Goal: Contribute content: Add original content to the website for others to see

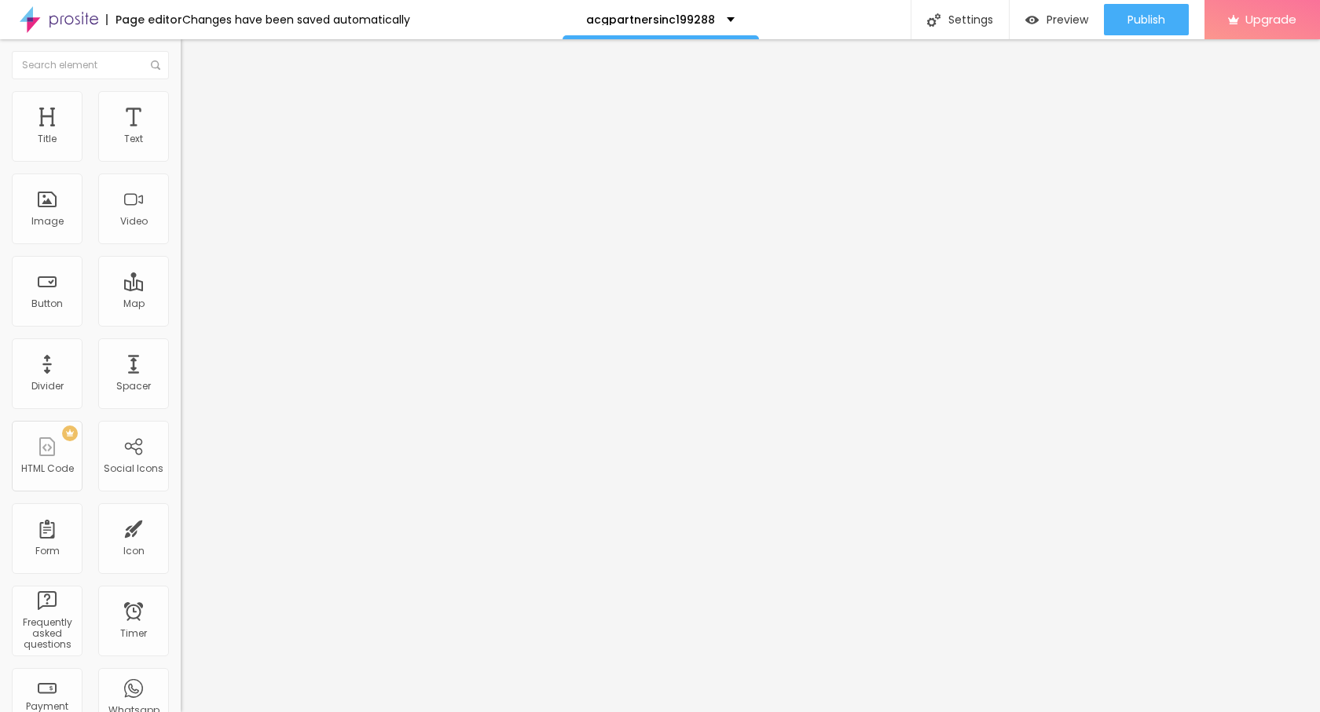
click at [181, 135] on span "Add image" at bounding box center [213, 128] width 64 height 13
click at [181, 104] on ul "Content Style Advanced" at bounding box center [271, 98] width 181 height 47
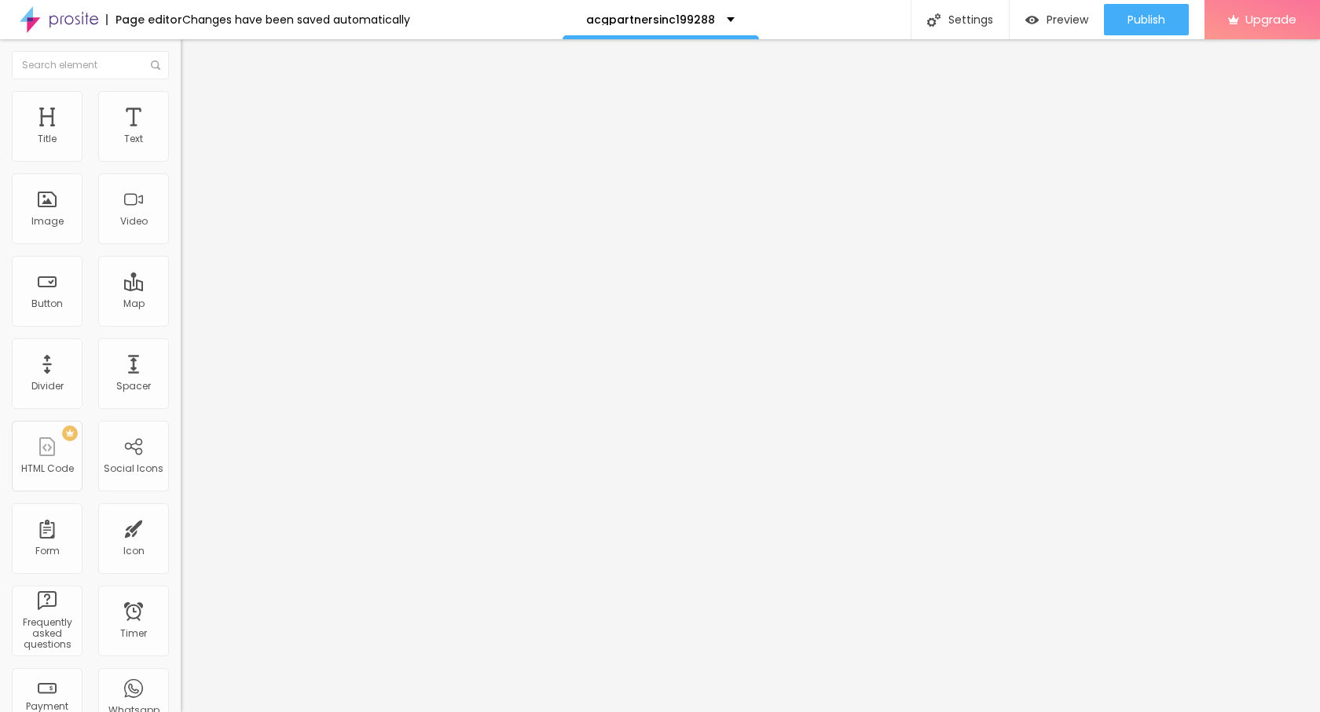
click at [181, 103] on li "Style" at bounding box center [271, 99] width 181 height 16
type input "90"
type input "55"
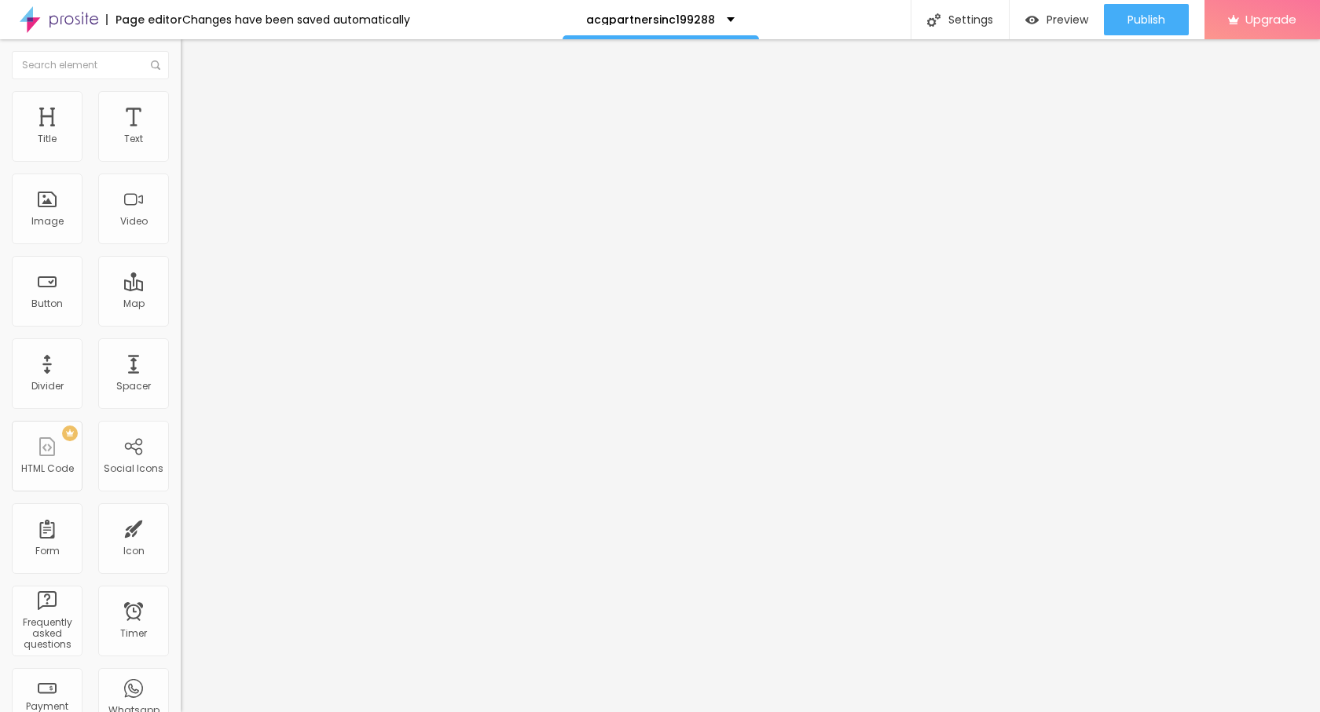
type input "35"
type input "30"
type input "25"
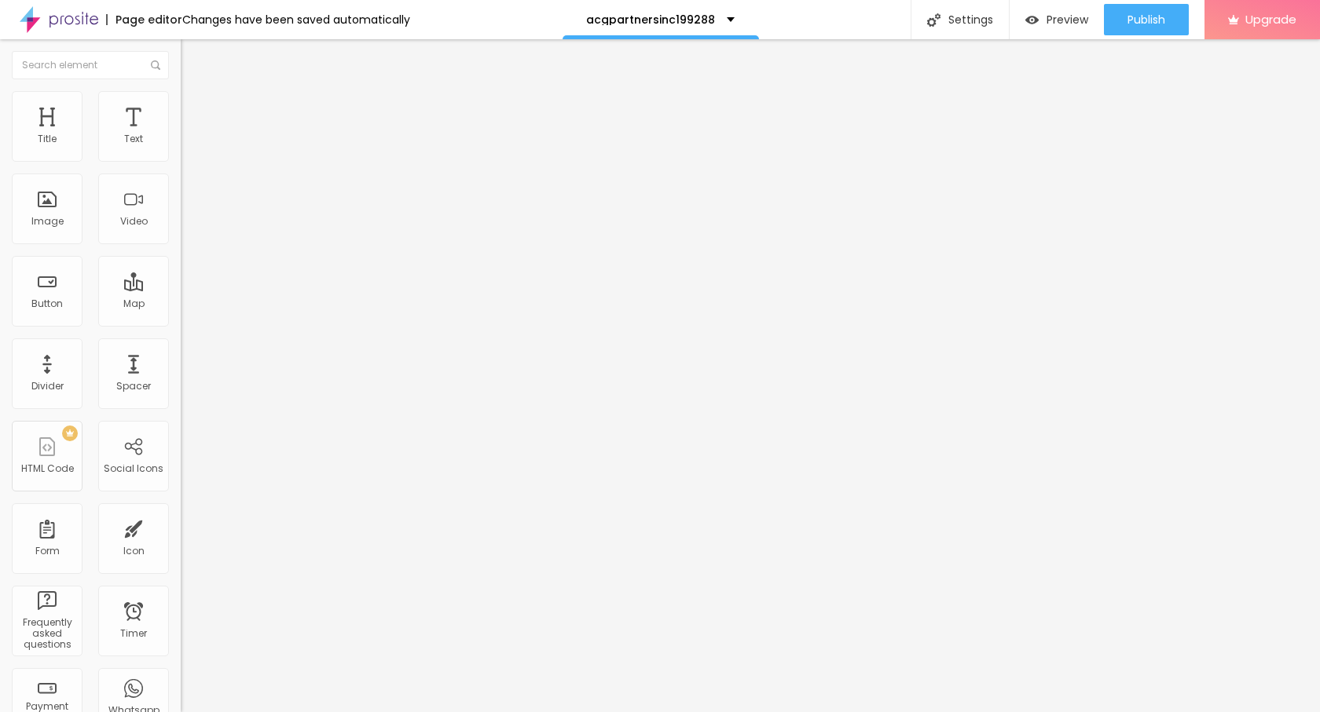
type input "25"
type input "20"
type input "15"
drag, startPoint x: 161, startPoint y: 168, endPoint x: 22, endPoint y: 169, distance: 139.0
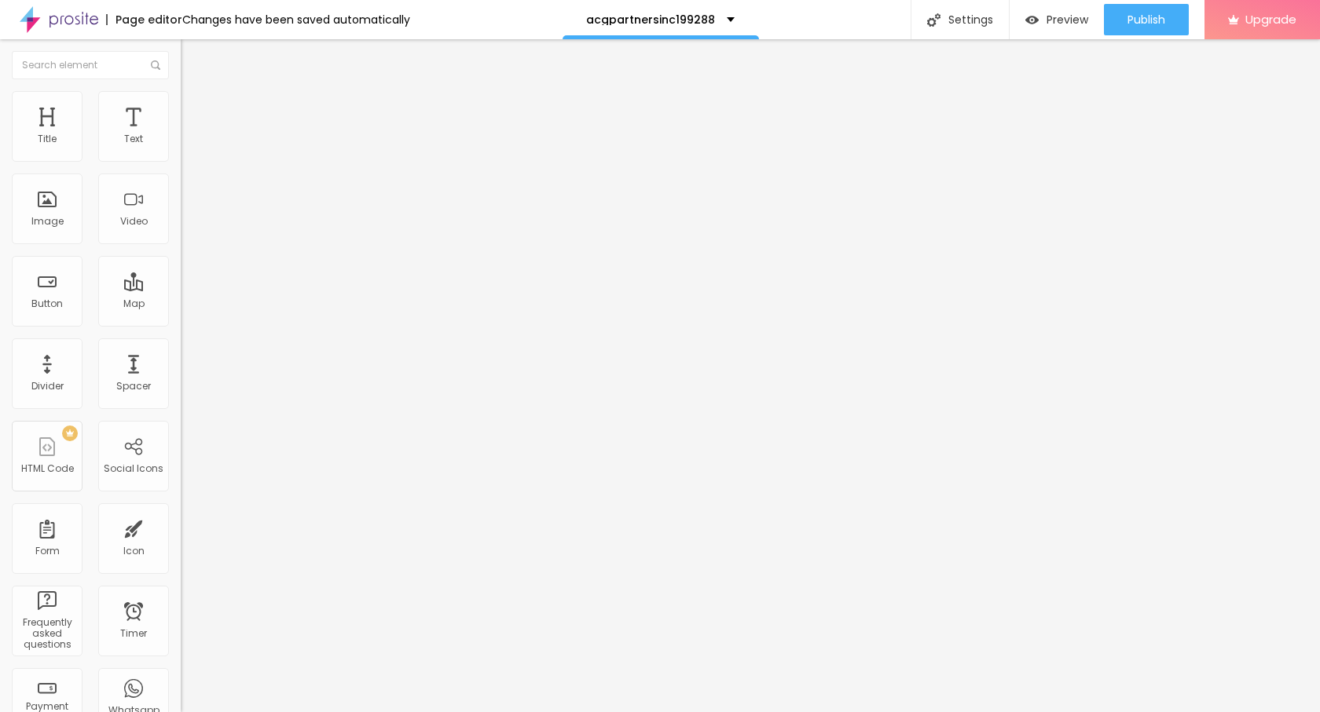
type input "15"
click at [181, 161] on input "range" at bounding box center [231, 154] width 101 height 13
type input "10"
drag, startPoint x: 20, startPoint y: 167, endPoint x: 9, endPoint y: 167, distance: 11.8
type input "10"
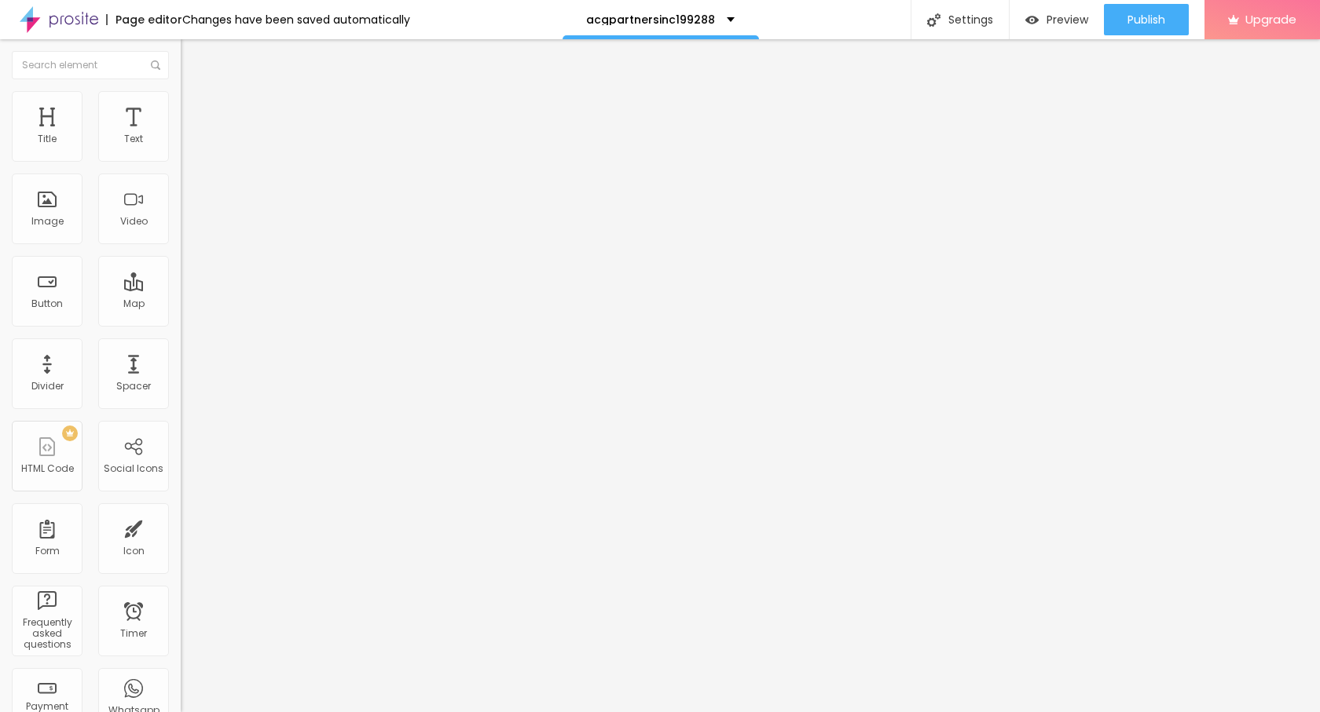
click at [181, 161] on input "range" at bounding box center [231, 154] width 101 height 13
click at [192, 57] on img "button" at bounding box center [198, 57] width 13 height 13
click at [187, 146] on icon "button" at bounding box center [191, 141] width 9 height 9
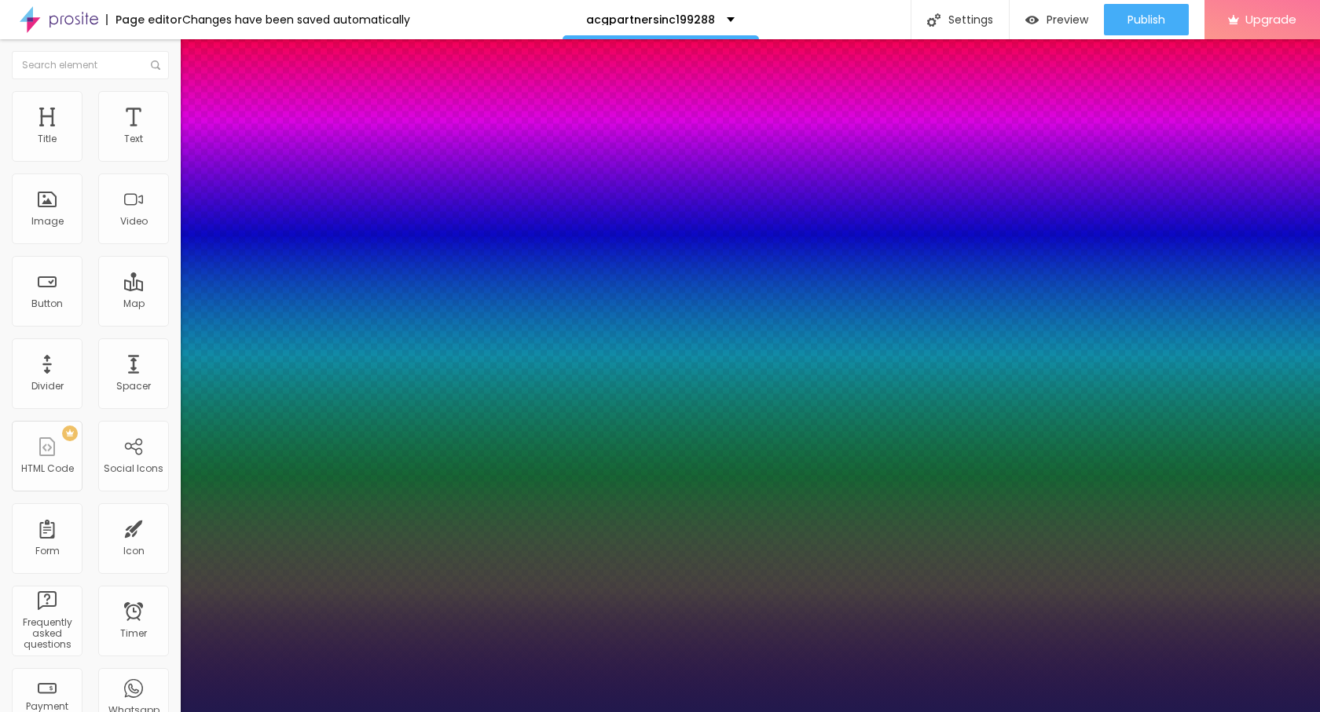
type input "1"
type input "29"
type input "1"
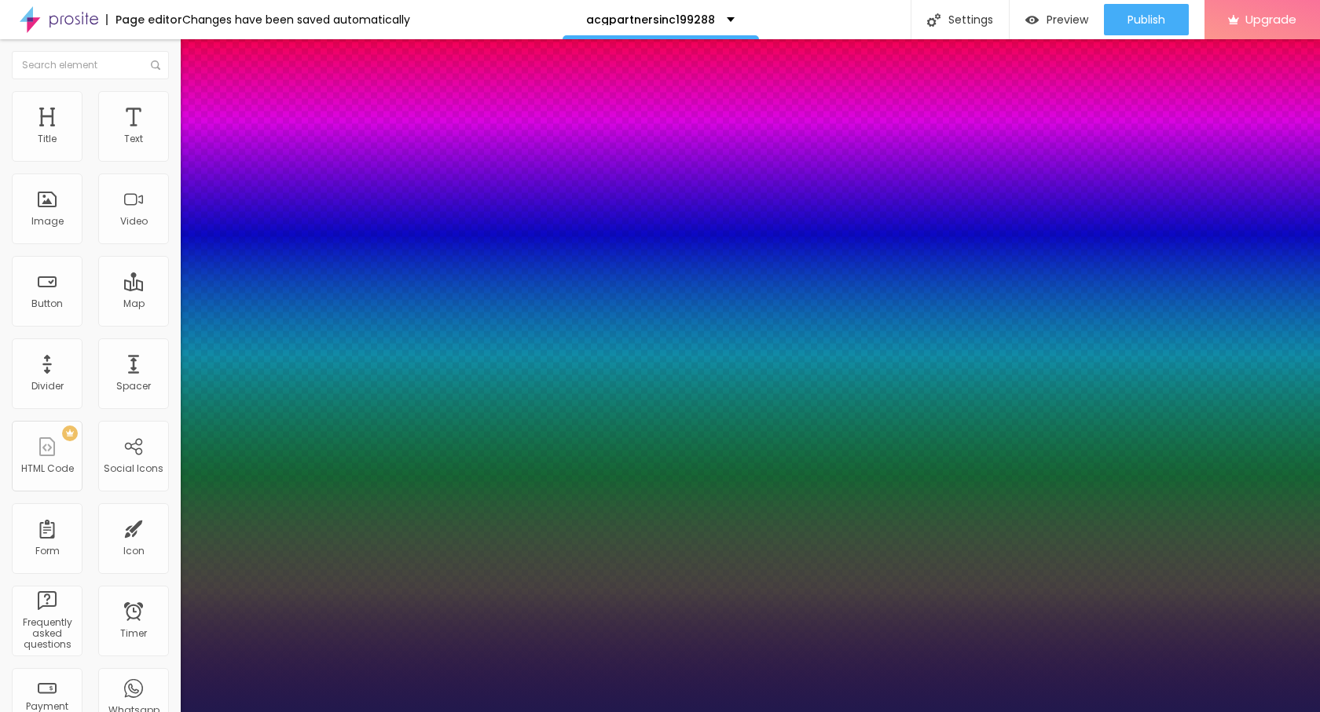
type input "22"
type input "1"
type input "22"
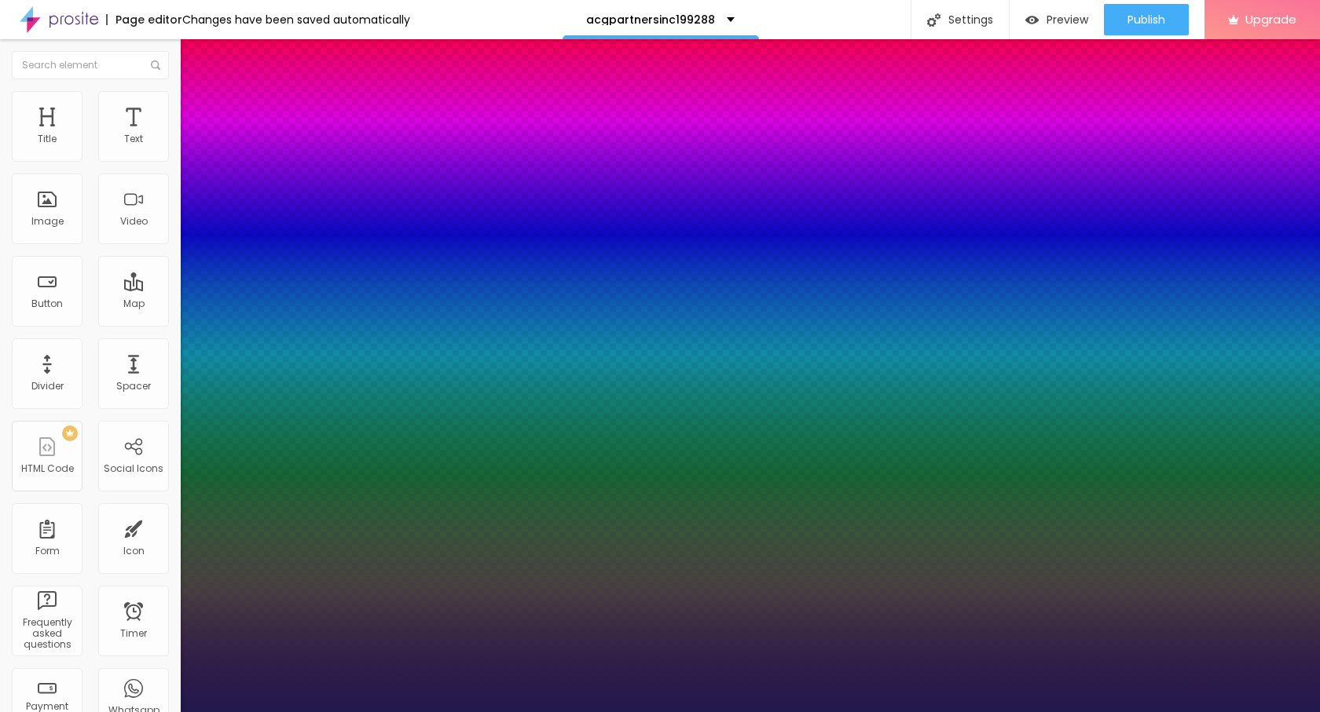
type input "1"
type input "26"
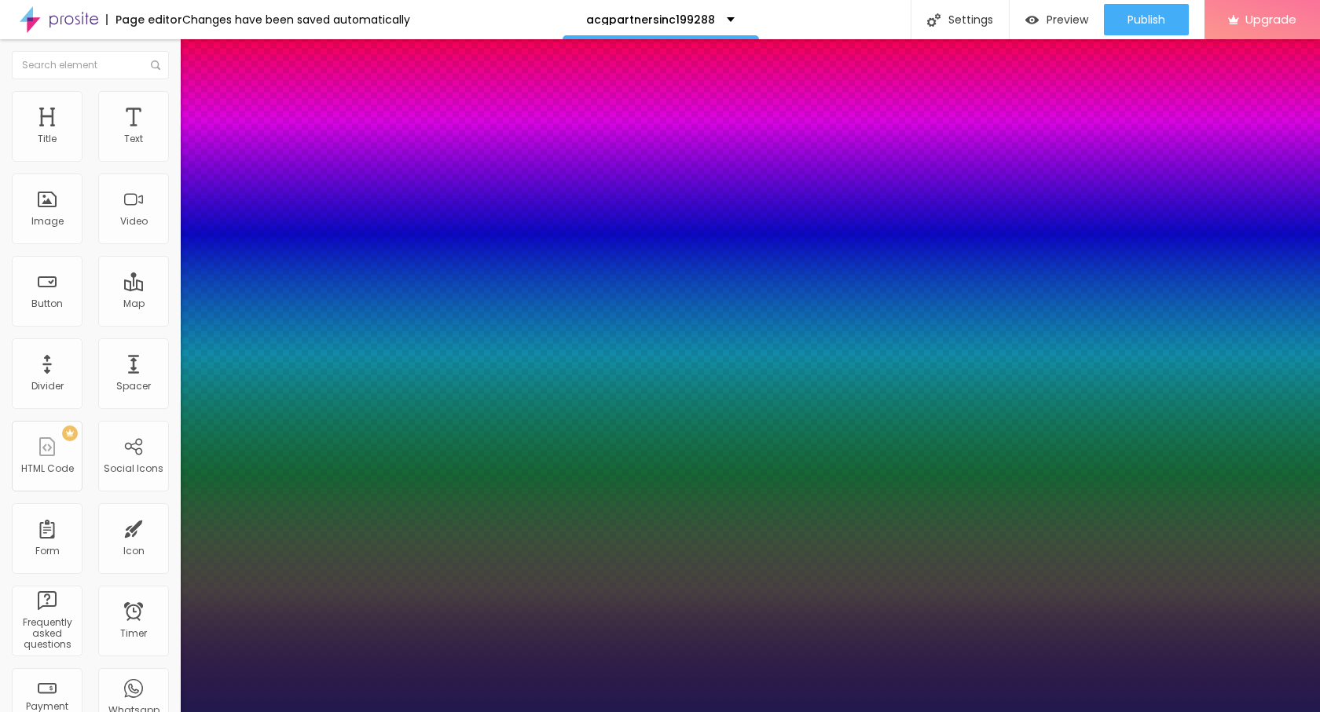
type input "1"
type input "26"
type input "1"
click at [82, 712] on div at bounding box center [660, 712] width 1320 height 0
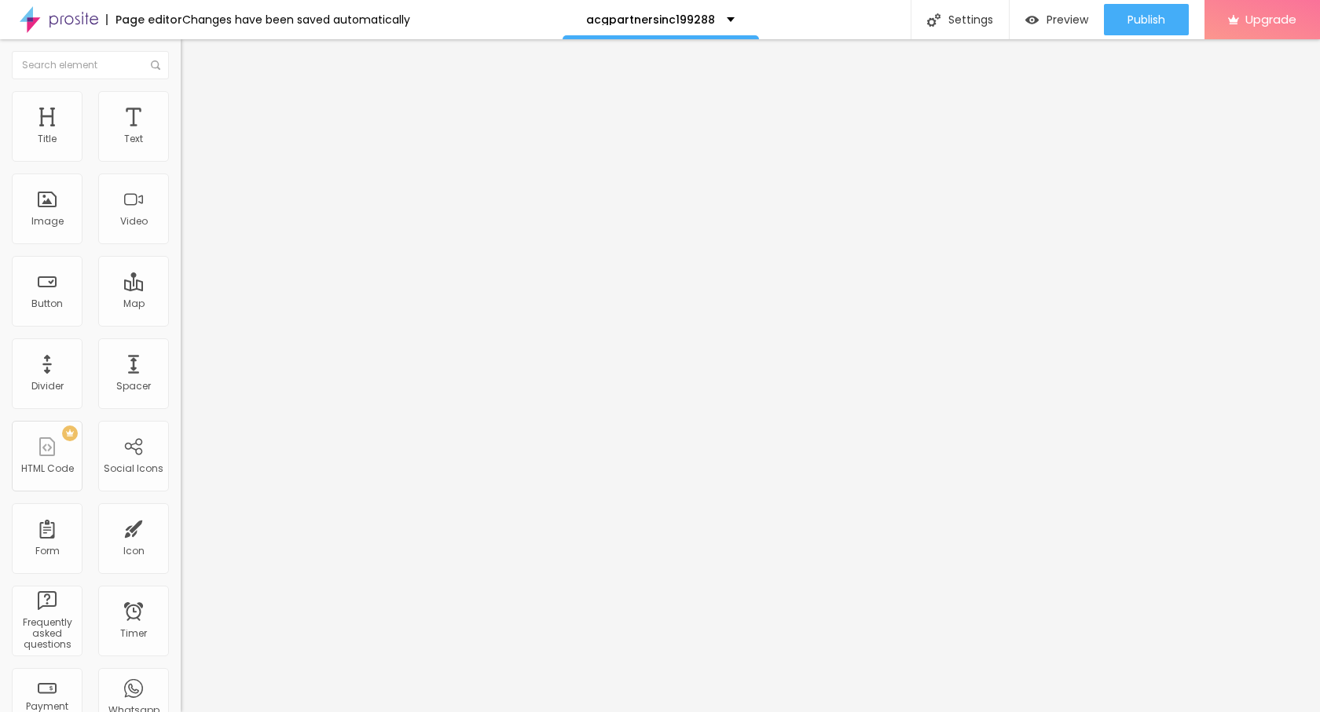
click at [181, 65] on button "Edit Text" at bounding box center [271, 57] width 181 height 36
click at [181, 324] on input "https://" at bounding box center [275, 316] width 189 height 16
click at [181, 148] on input "Click me" at bounding box center [275, 140] width 189 height 16
paste input "→ VIEW DOCUMENT HERE"
type input "→ VIEW DOCUMENT HERE"
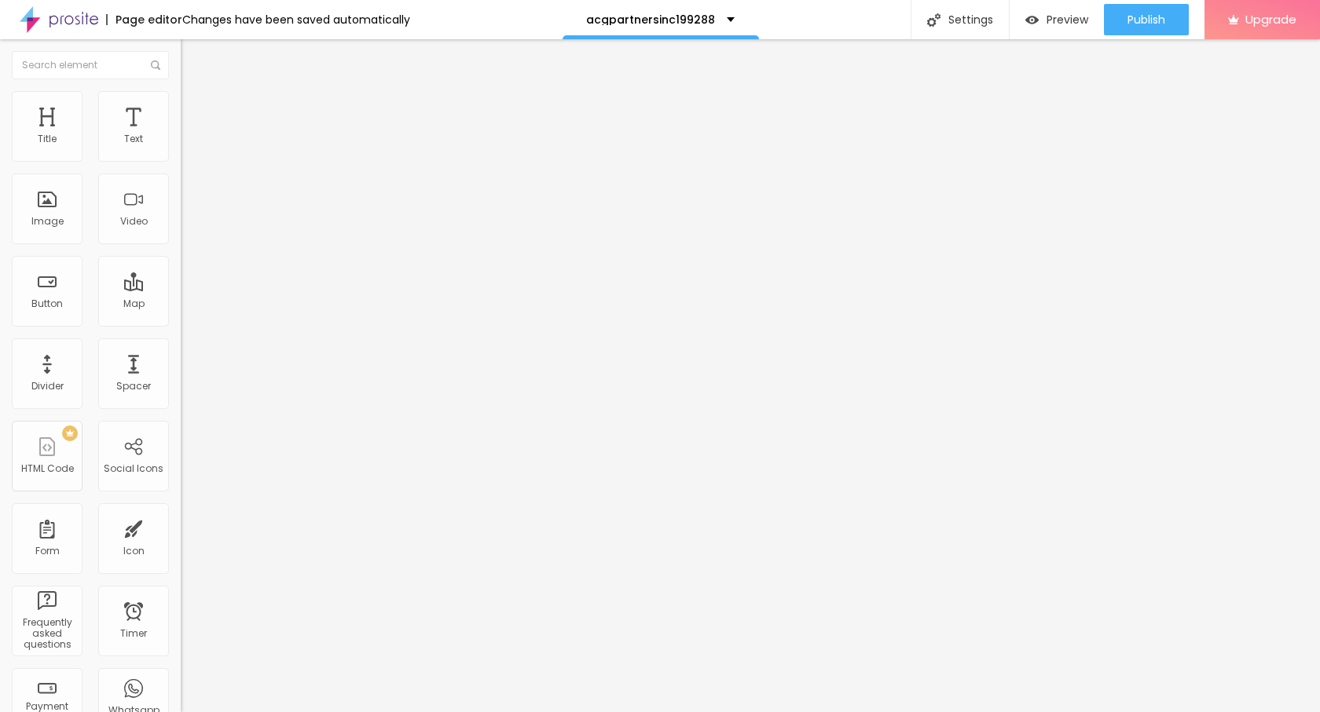
click at [181, 324] on input "https://" at bounding box center [275, 316] width 189 height 16
paste input "[DOMAIN_NAME][URL]"
type input "[URL][DOMAIN_NAME]"
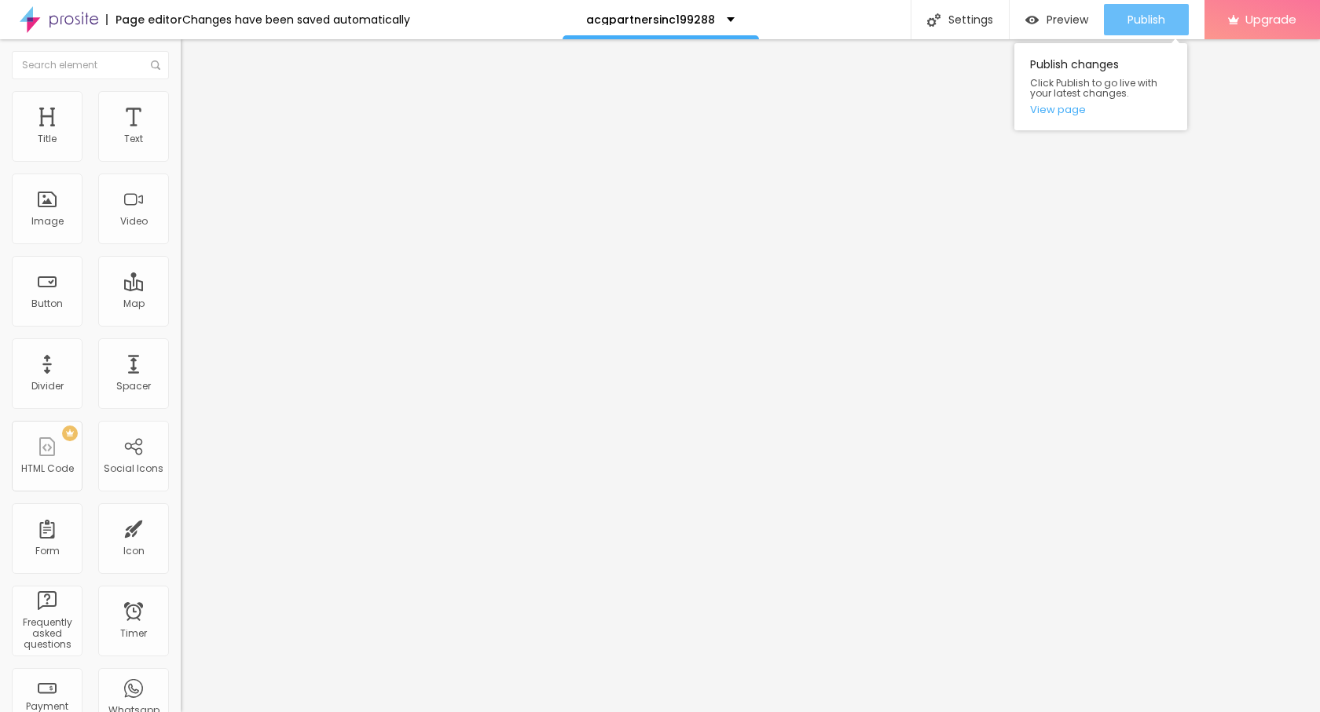
click at [1134, 27] on div "Publish" at bounding box center [1146, 19] width 38 height 31
